Goal: Find specific page/section: Find specific page/section

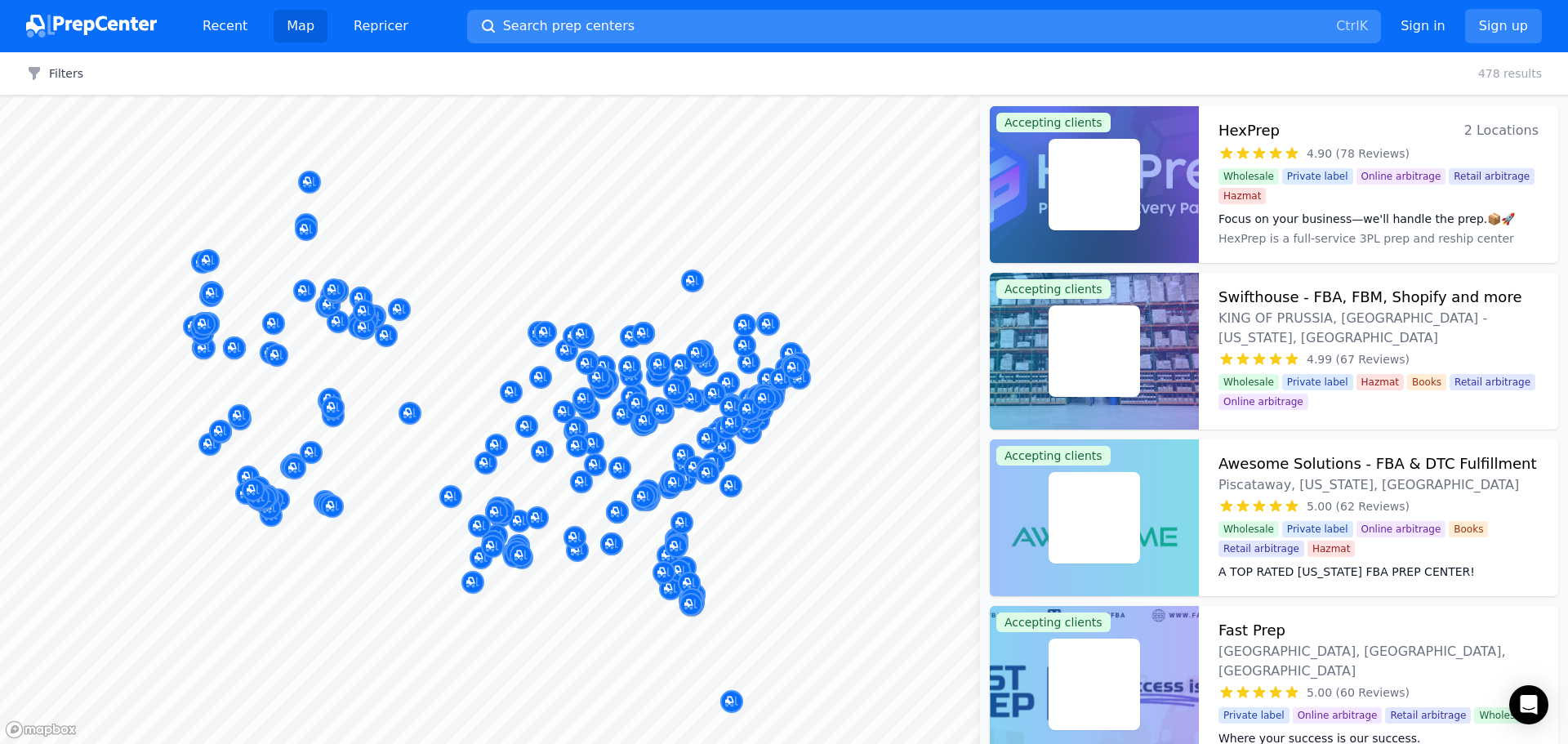
click at [690, 33] on button "Search prep centers Ctrl K" at bounding box center [924, 27] width 914 height 34
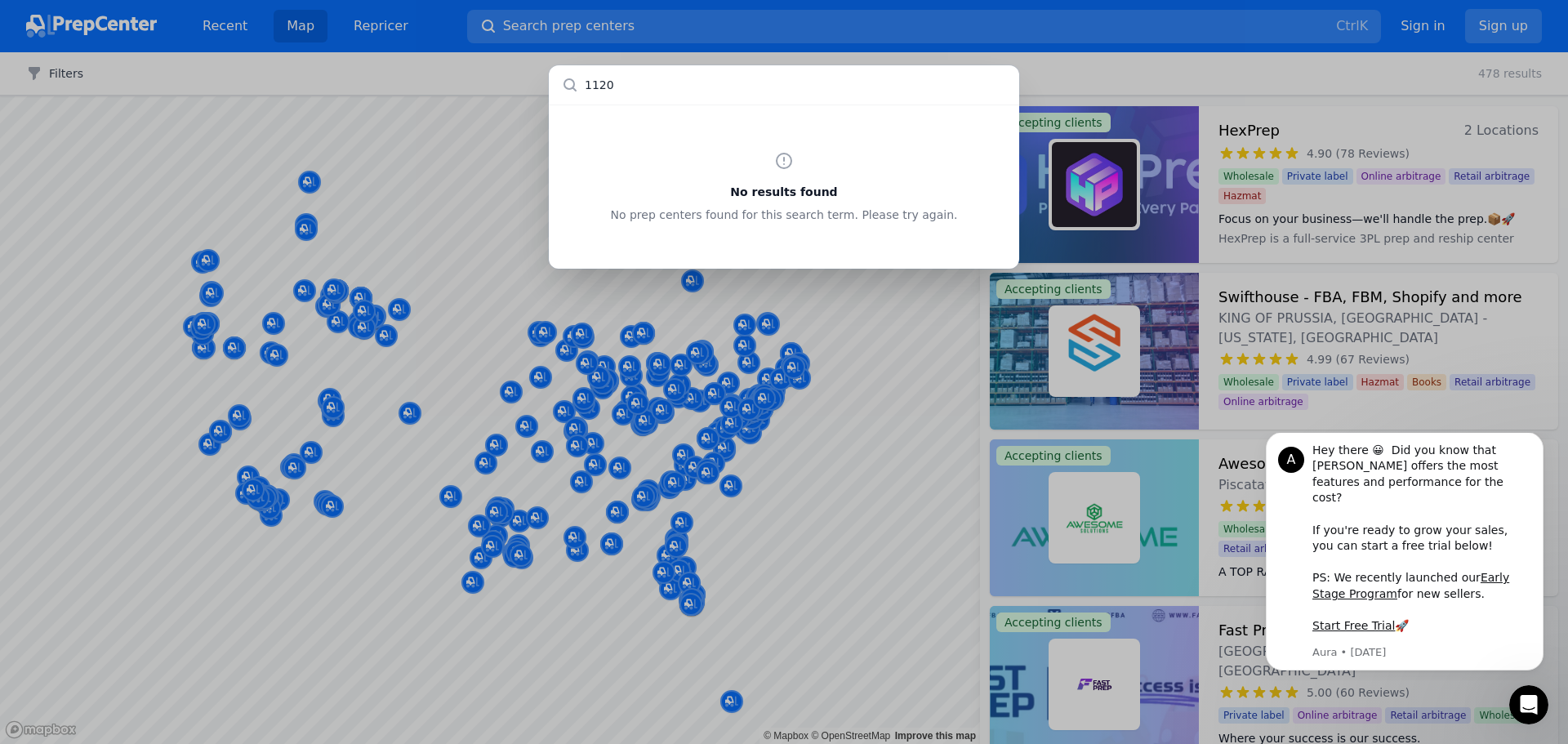
type input "11209"
click at [601, 45] on div "No results found No prep centers found for this search term. Please try again." at bounding box center [784, 372] width 1568 height 744
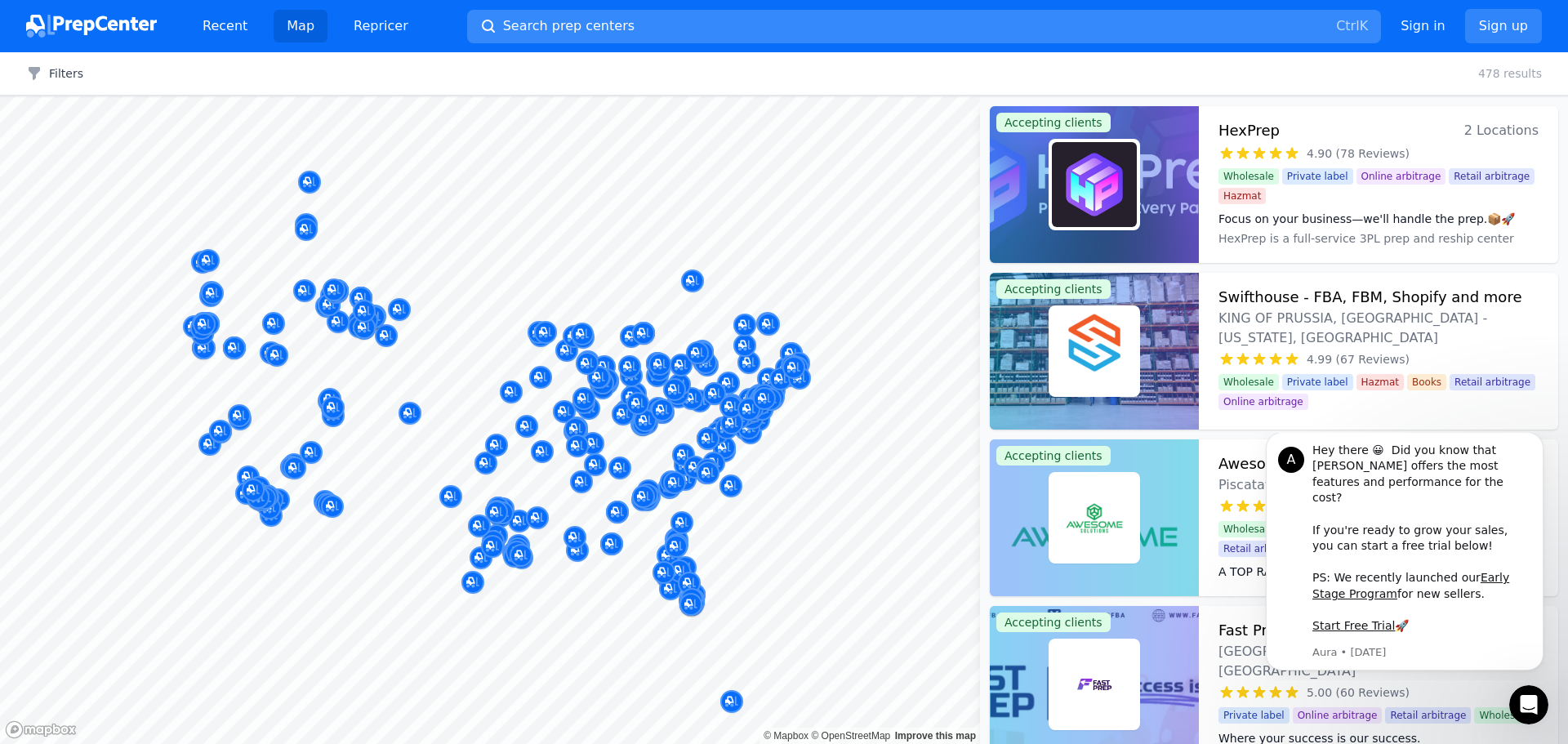
click at [581, 27] on span "Search prep centers" at bounding box center [568, 26] width 131 height 19
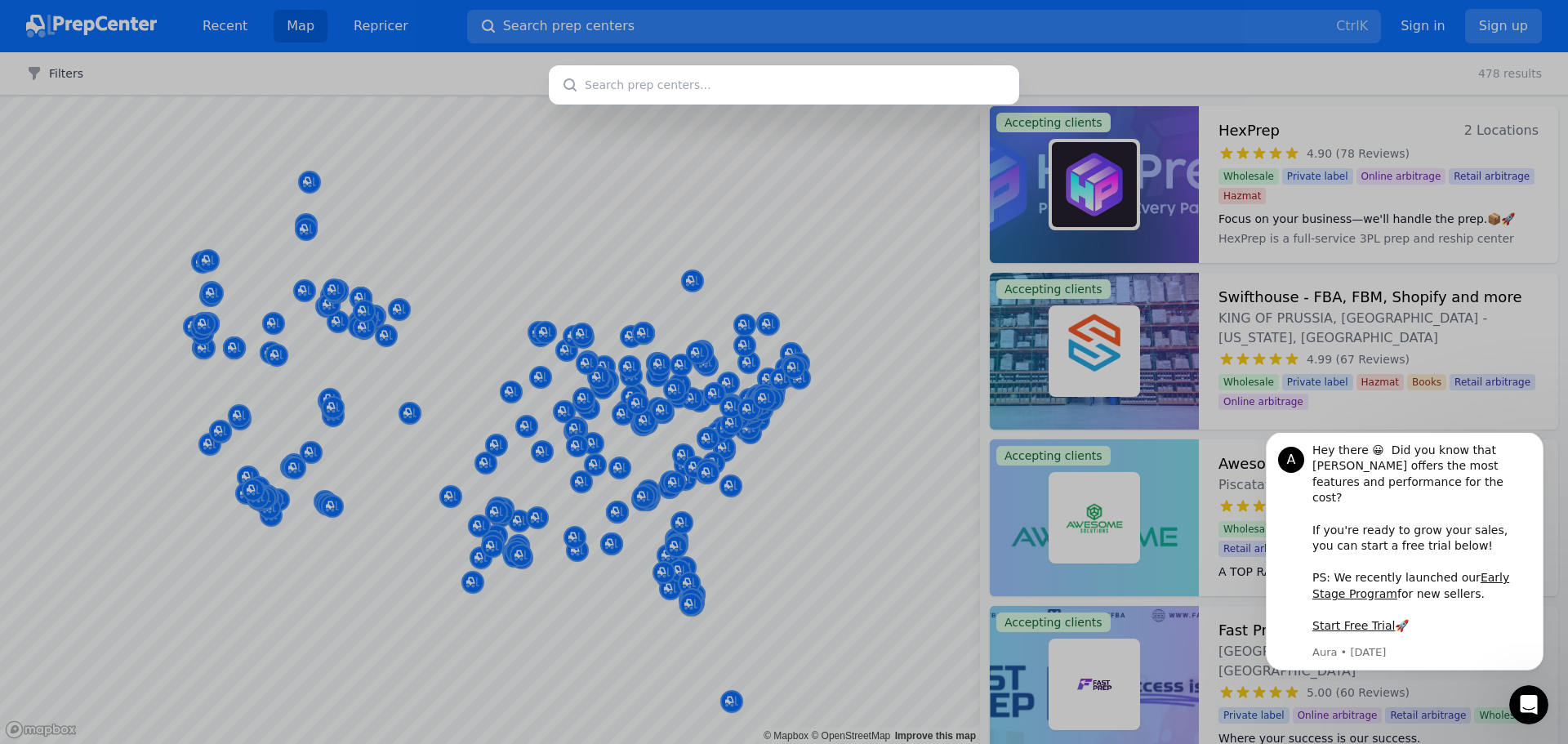
click at [584, 27] on div at bounding box center [784, 372] width 1568 height 744
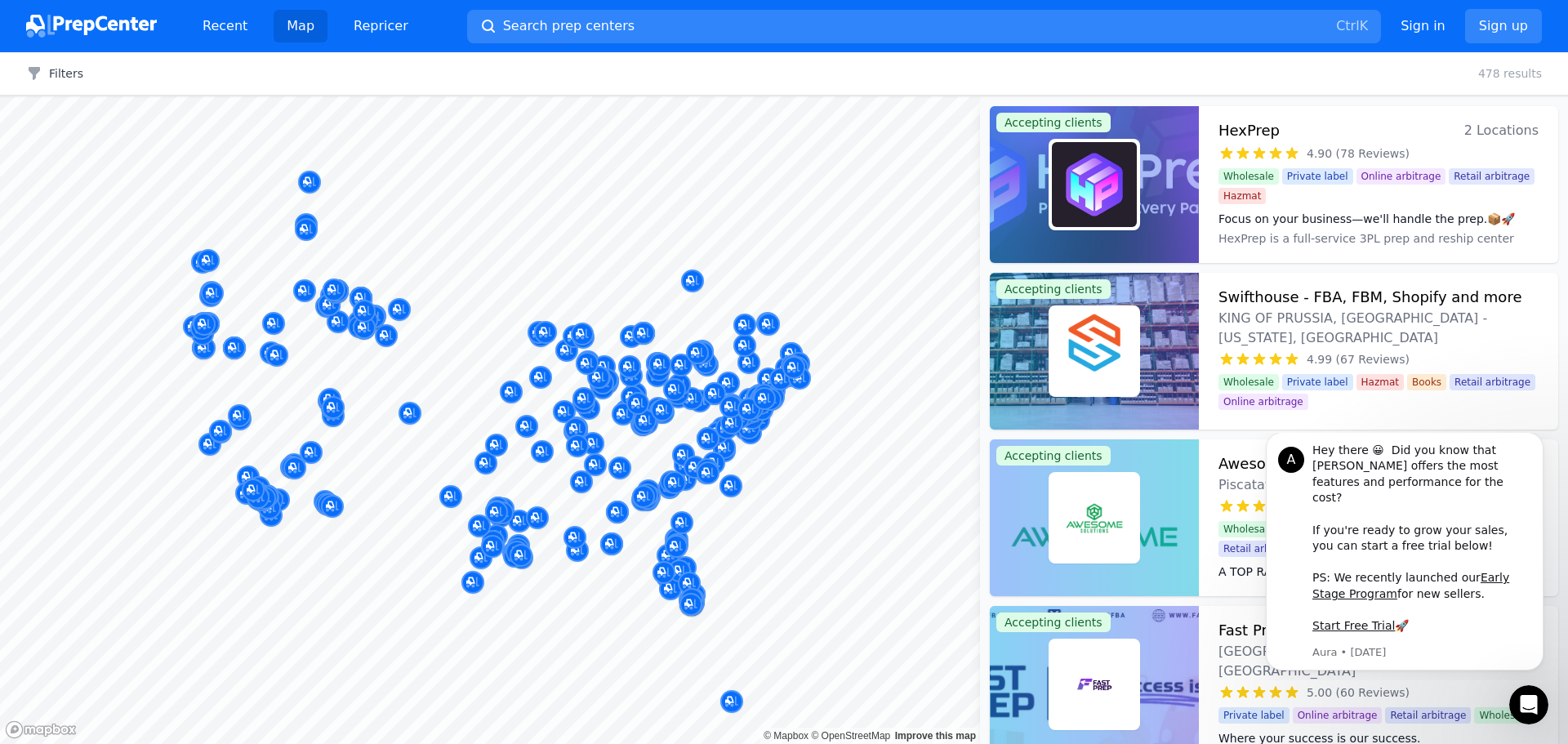
click at [135, 30] on img at bounding box center [92, 26] width 131 height 23
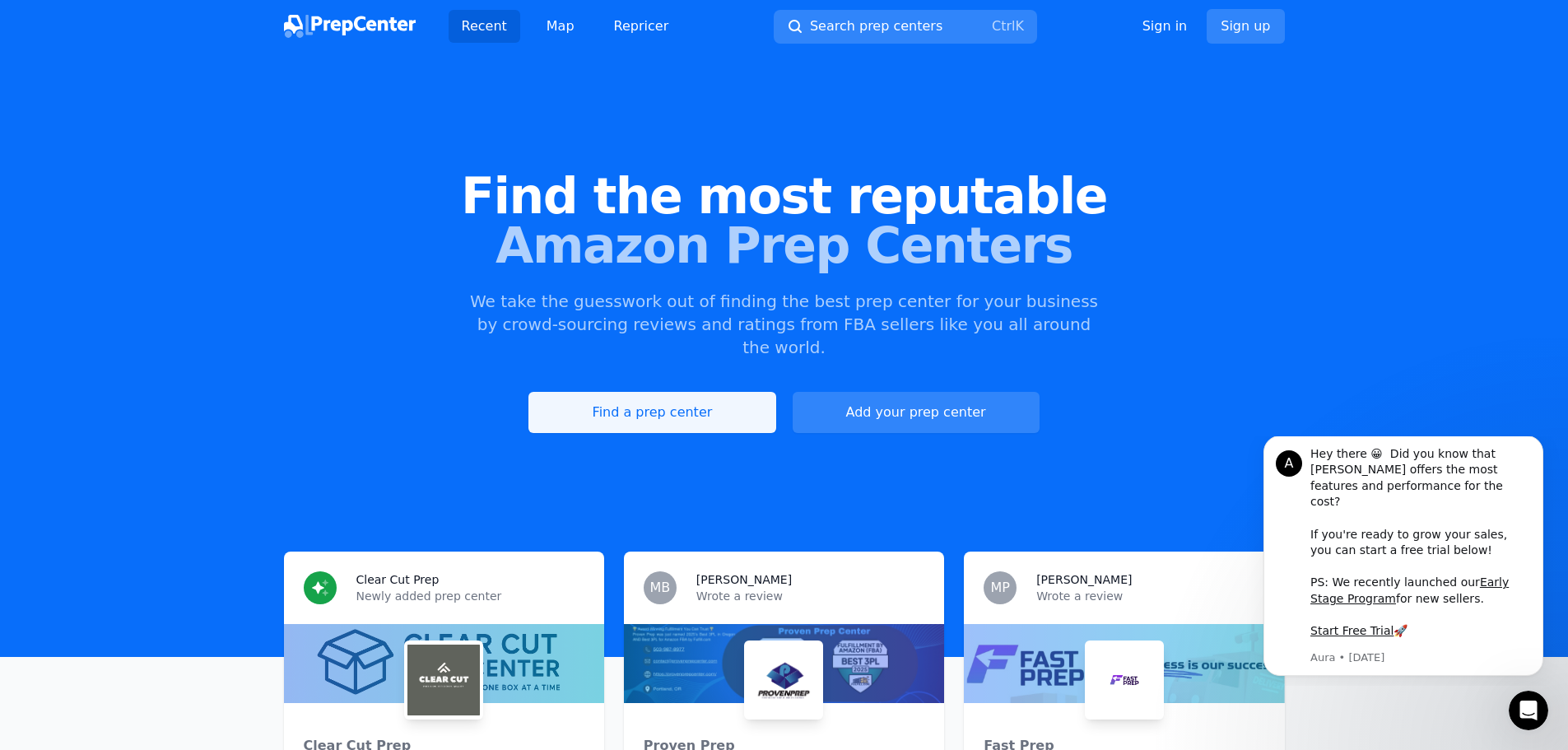
click at [720, 392] on link "Find a prep center" at bounding box center [651, 412] width 247 height 42
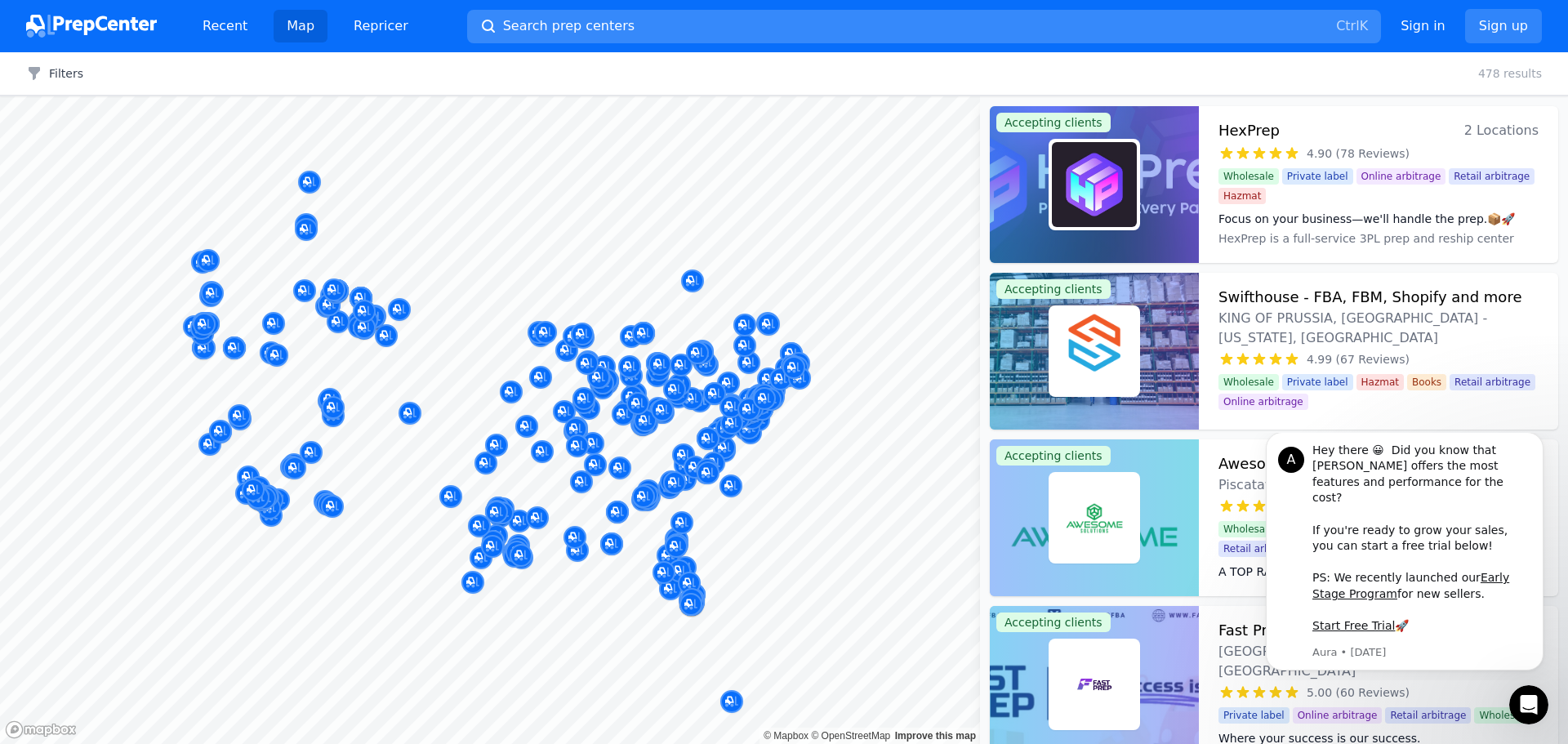
click at [618, 22] on button "Search prep centers Ctrl K" at bounding box center [924, 27] width 914 height 34
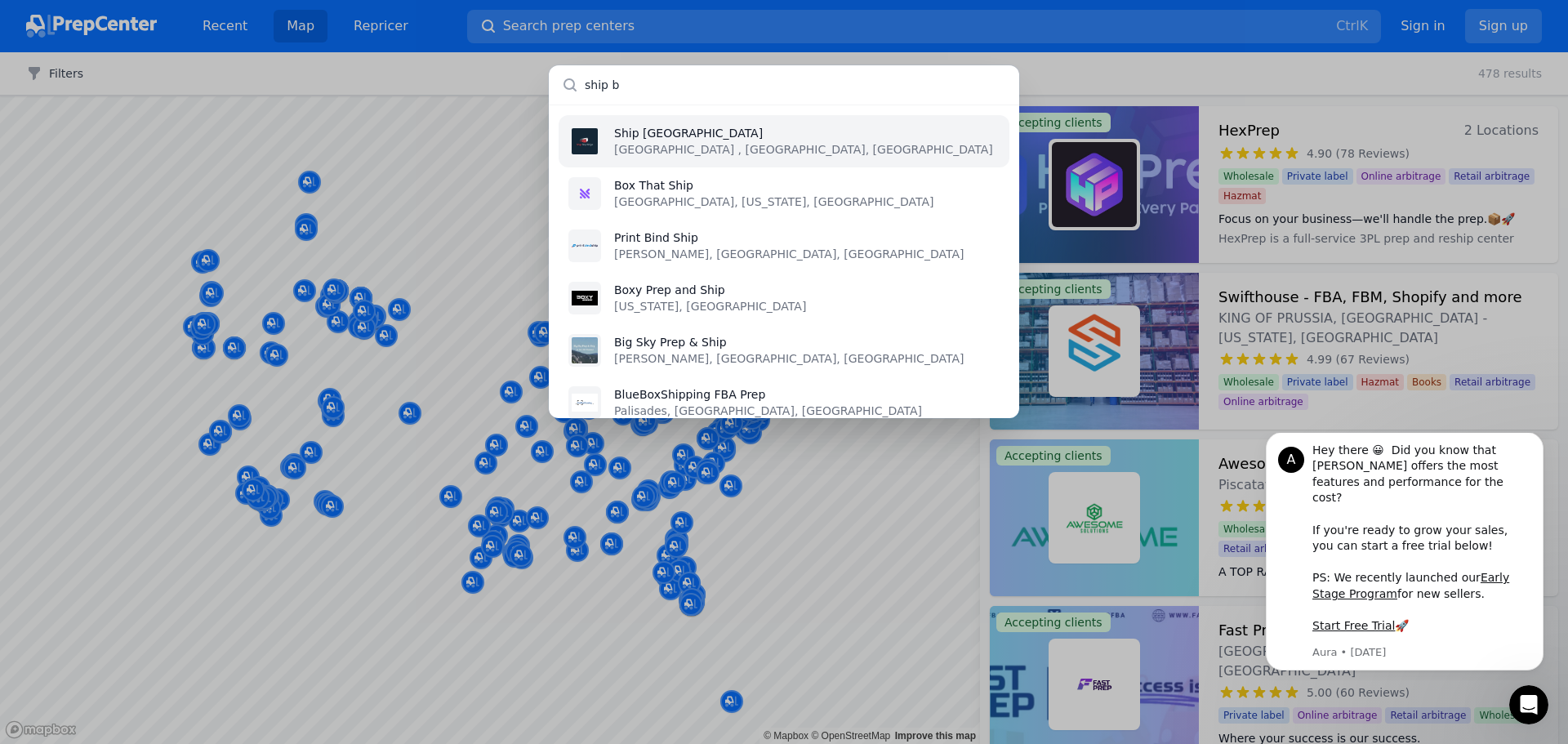
type input "ship b"
click at [677, 133] on p "Ship [GEOGRAPHIC_DATA]" at bounding box center [803, 133] width 378 height 16
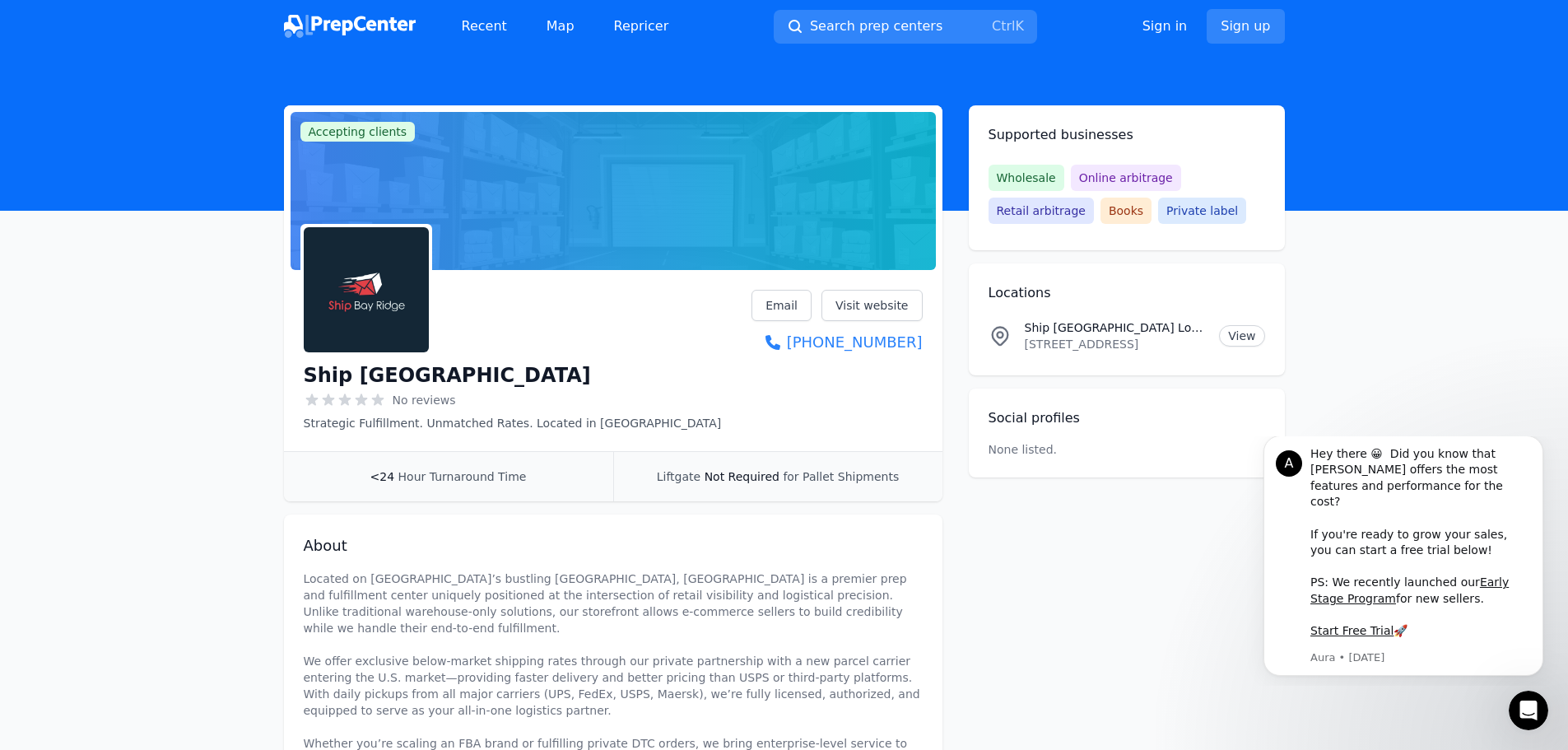
drag, startPoint x: 843, startPoint y: 405, endPoint x: 744, endPoint y: 406, distance: 99.0
click at [744, 406] on div "Ship Bay Ridge No reviews Strategic Fulfillment. Unmatched Rates. Located in [G…" at bounding box center [614, 360] width 619 height 141
click at [760, 396] on div "Ship Bay Ridge No reviews Strategic Fulfillment. Unmatched Rates. Located in [G…" at bounding box center [614, 360] width 619 height 141
